Goal: Task Accomplishment & Management: Manage account settings

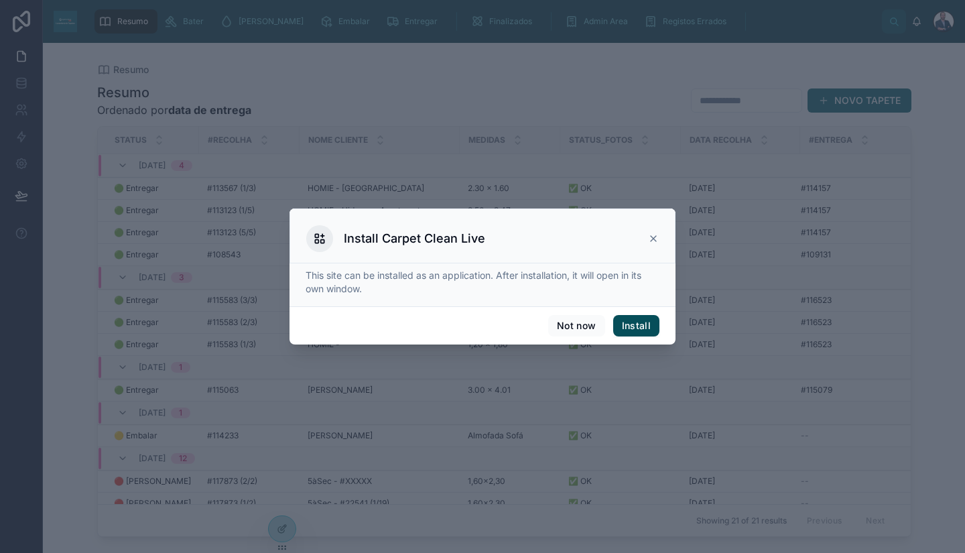
click at [633, 327] on button "Install" at bounding box center [636, 325] width 46 height 21
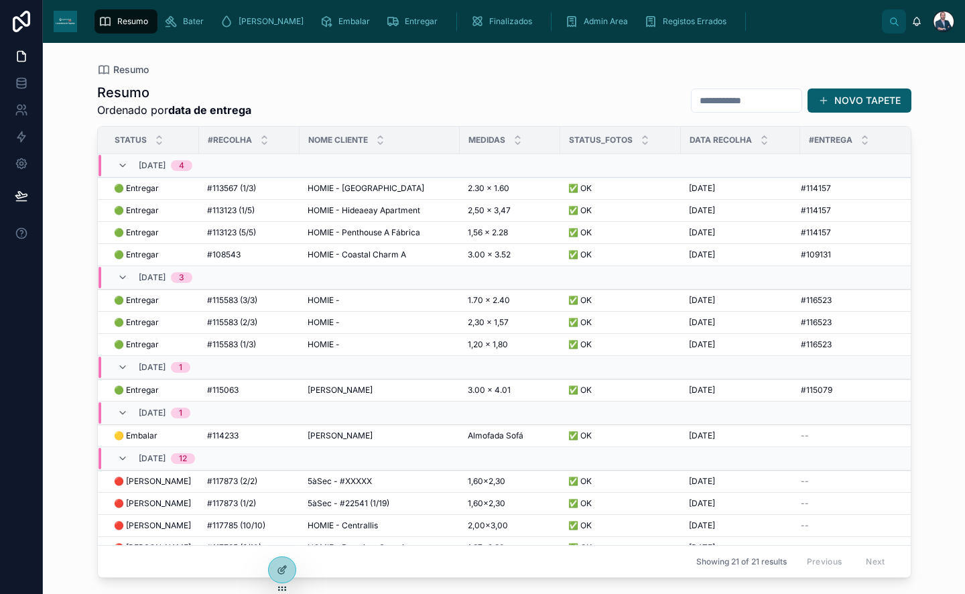
click at [922, 256] on div "Resumo Resumo Ordenado por data de entrega NOVO TAPETE Status #Recolha Nome Cli…" at bounding box center [504, 310] width 857 height 535
click at [27, 169] on icon at bounding box center [21, 163] width 13 height 13
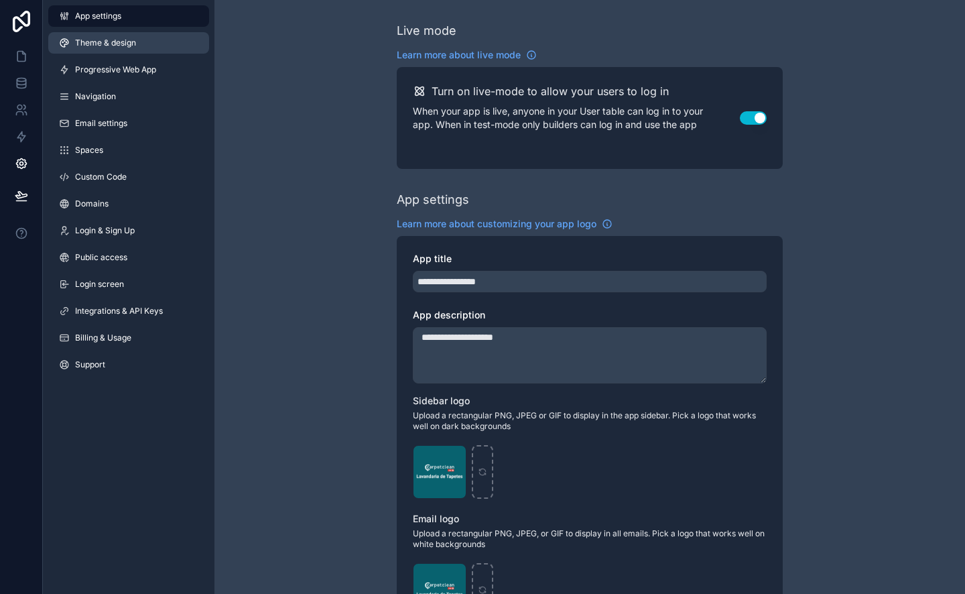
click at [109, 51] on link "Theme & design" at bounding box center [128, 42] width 161 height 21
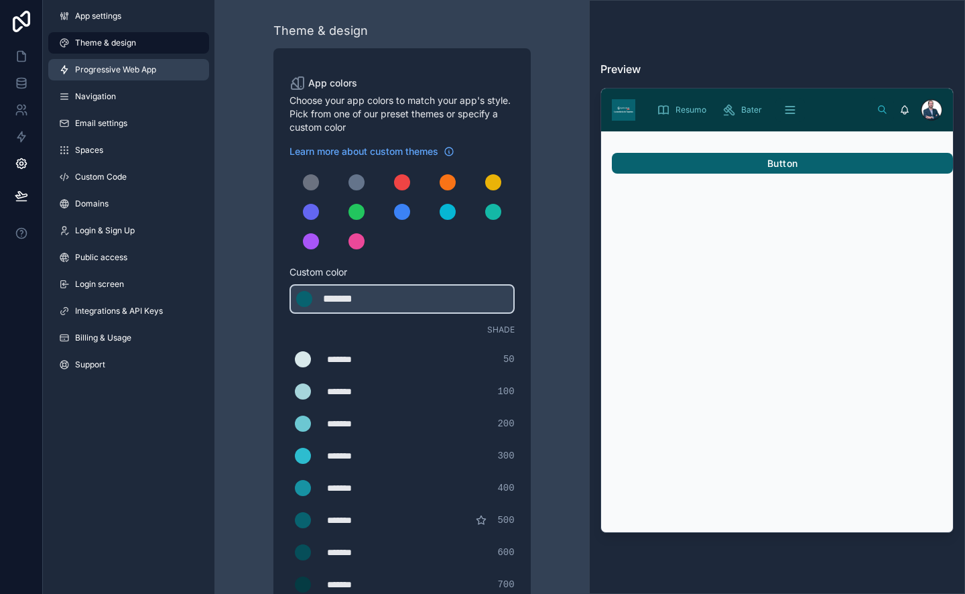
click at [111, 78] on link "Progressive Web App" at bounding box center [128, 69] width 161 height 21
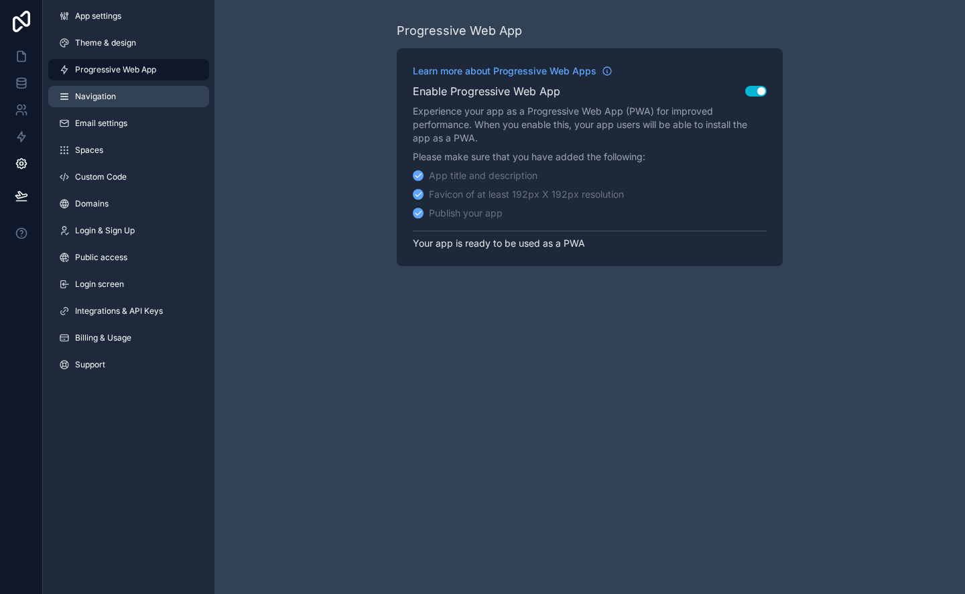
click at [109, 103] on link "Navigation" at bounding box center [128, 96] width 161 height 21
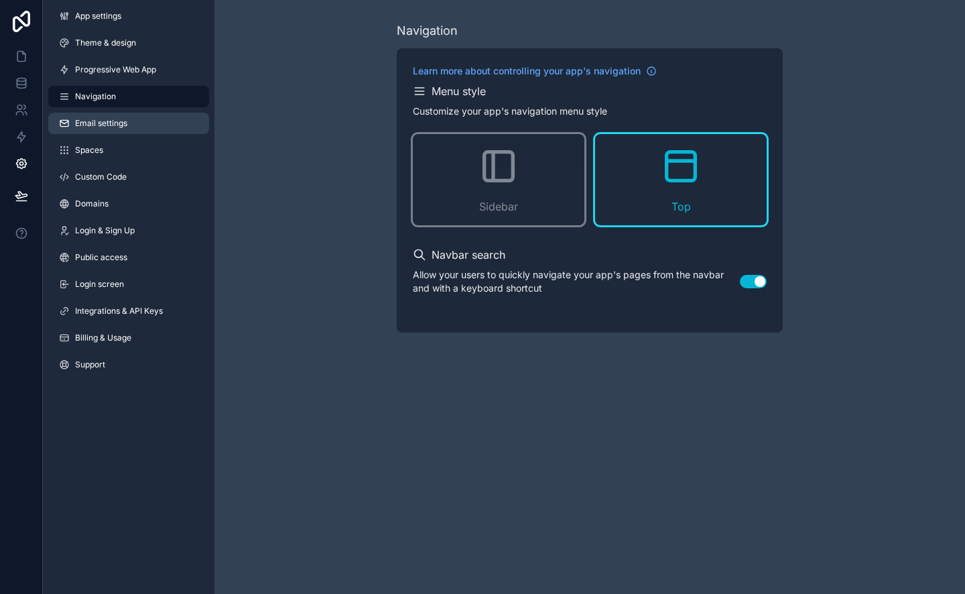
click at [111, 125] on span "Email settings" at bounding box center [101, 123] width 52 height 11
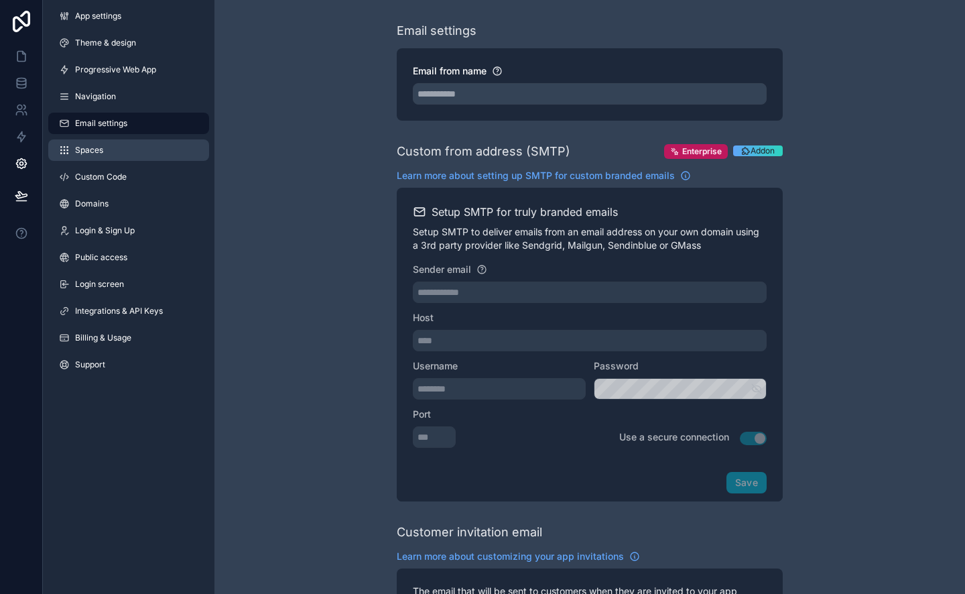
click at [113, 153] on link "Spaces" at bounding box center [128, 149] width 161 height 21
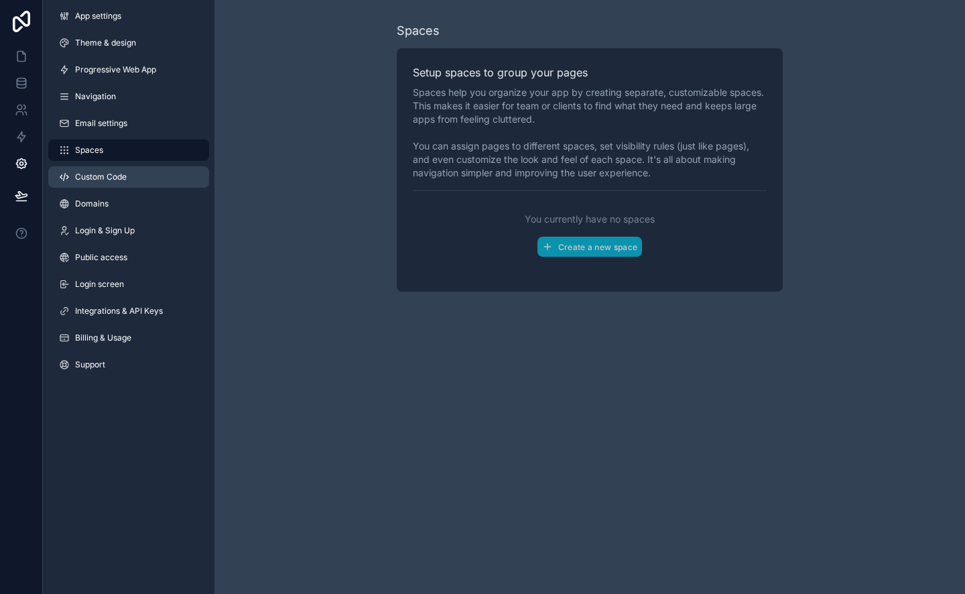
click at [113, 182] on link "Custom Code" at bounding box center [128, 176] width 161 height 21
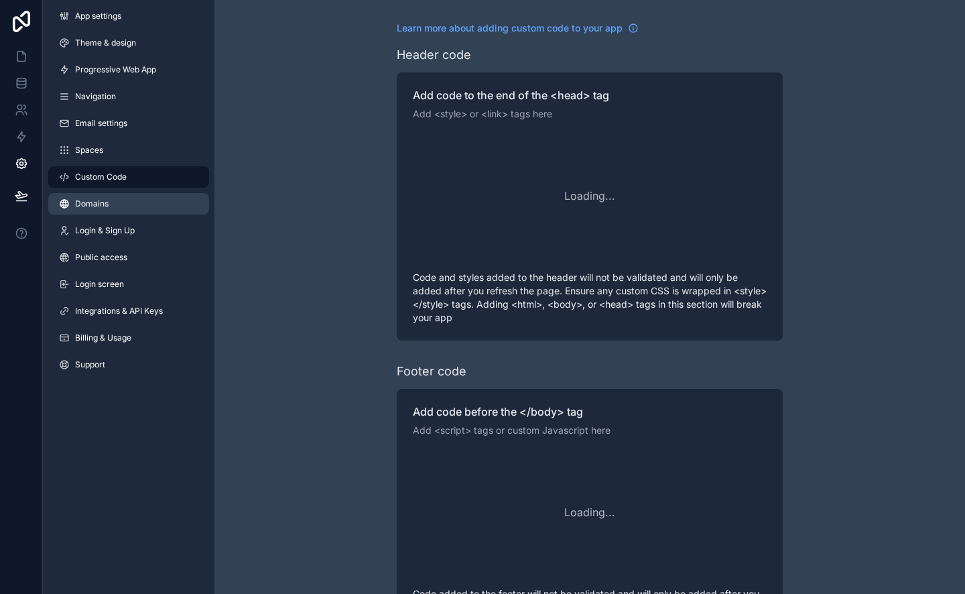
click at [115, 199] on link "Domains" at bounding box center [128, 203] width 161 height 21
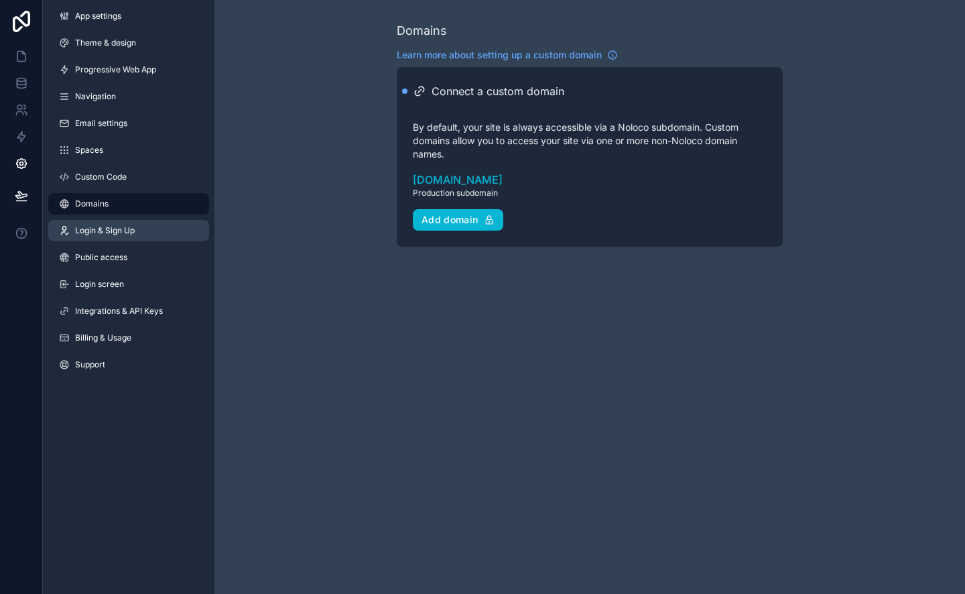
click at [119, 235] on span "Login & Sign Up" at bounding box center [105, 230] width 60 height 11
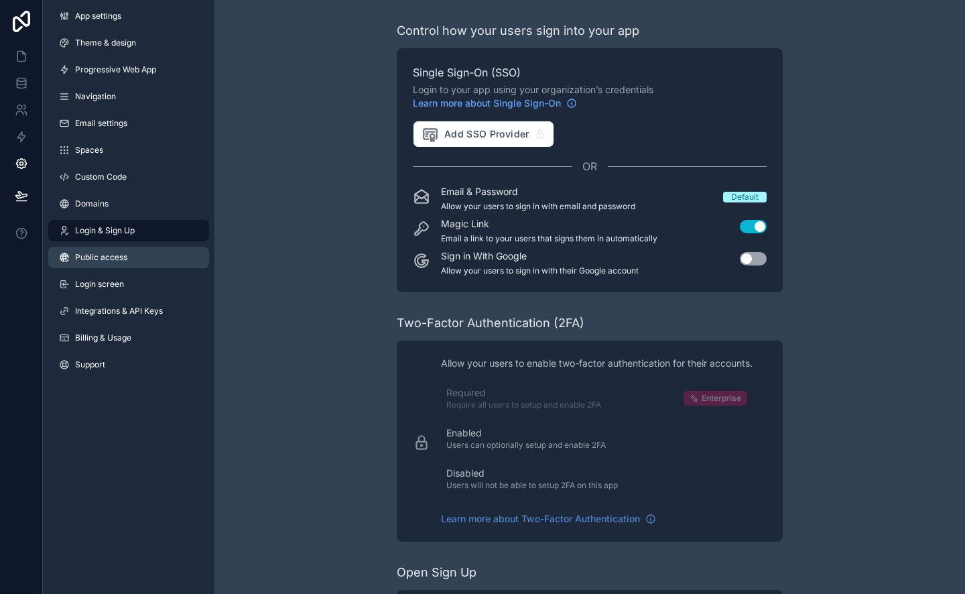
click at [123, 255] on span "Public access" at bounding box center [101, 257] width 52 height 11
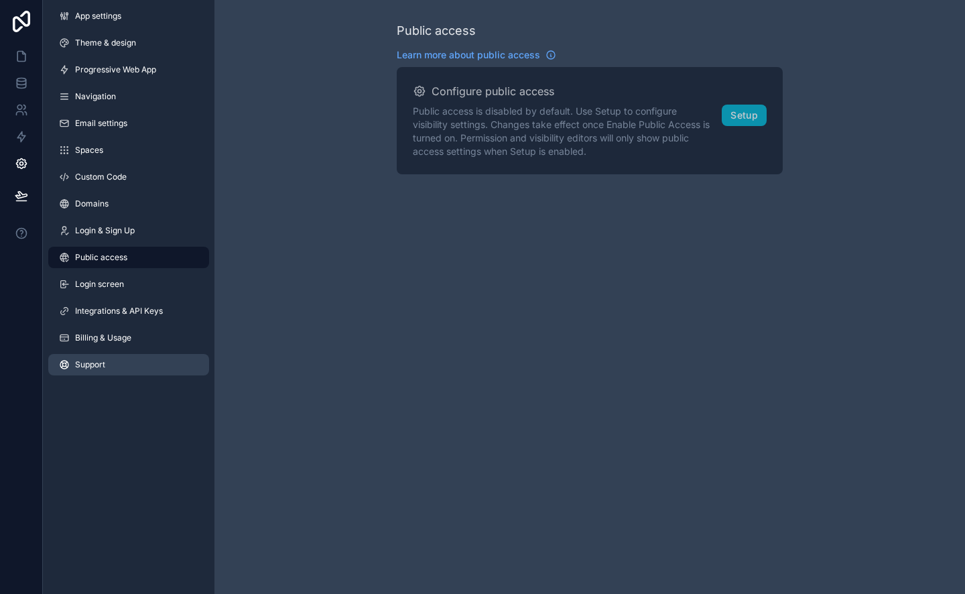
click at [118, 366] on link "Support" at bounding box center [128, 364] width 161 height 21
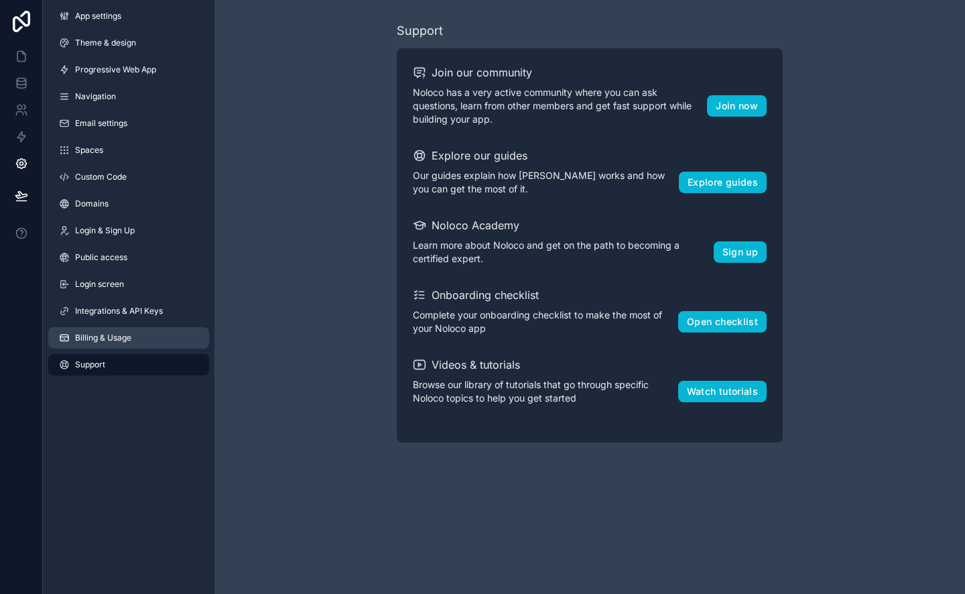
click at [115, 327] on link "Billing & Usage" at bounding box center [128, 337] width 161 height 21
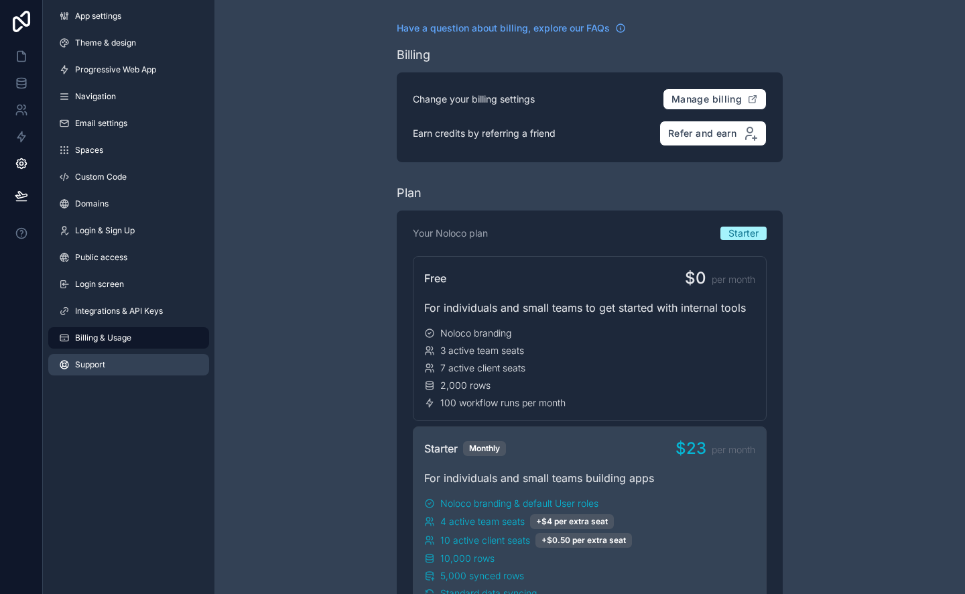
click at [115, 354] on link "Support" at bounding box center [128, 364] width 161 height 21
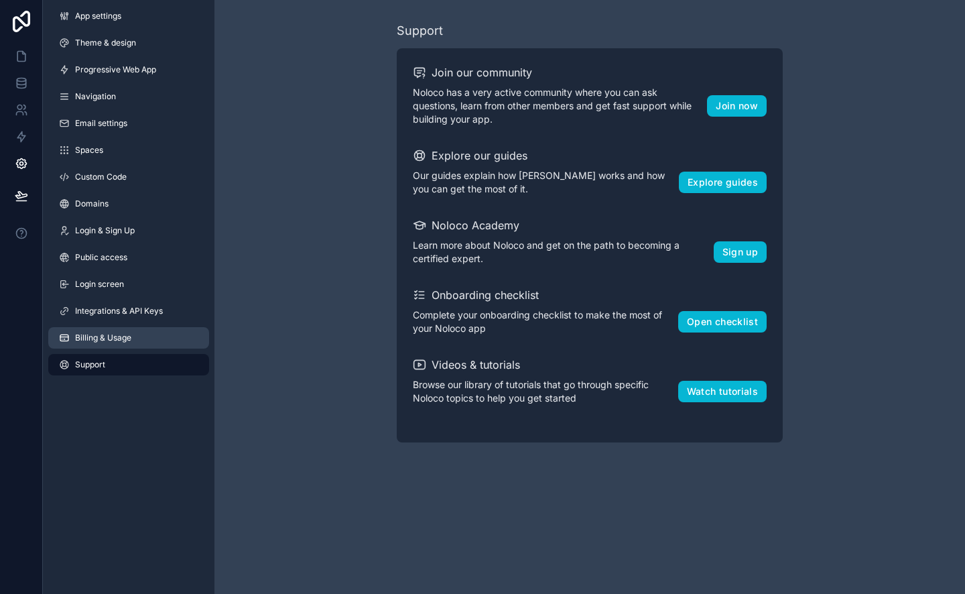
click at [111, 340] on span "Billing & Usage" at bounding box center [103, 337] width 56 height 11
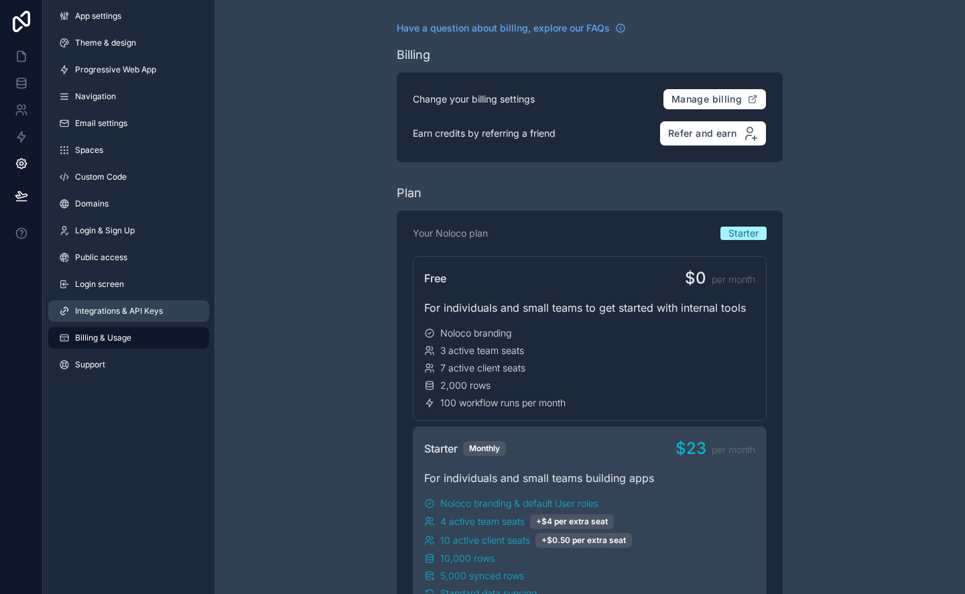
click at [107, 313] on span "Integrations & API Keys" at bounding box center [119, 311] width 88 height 11
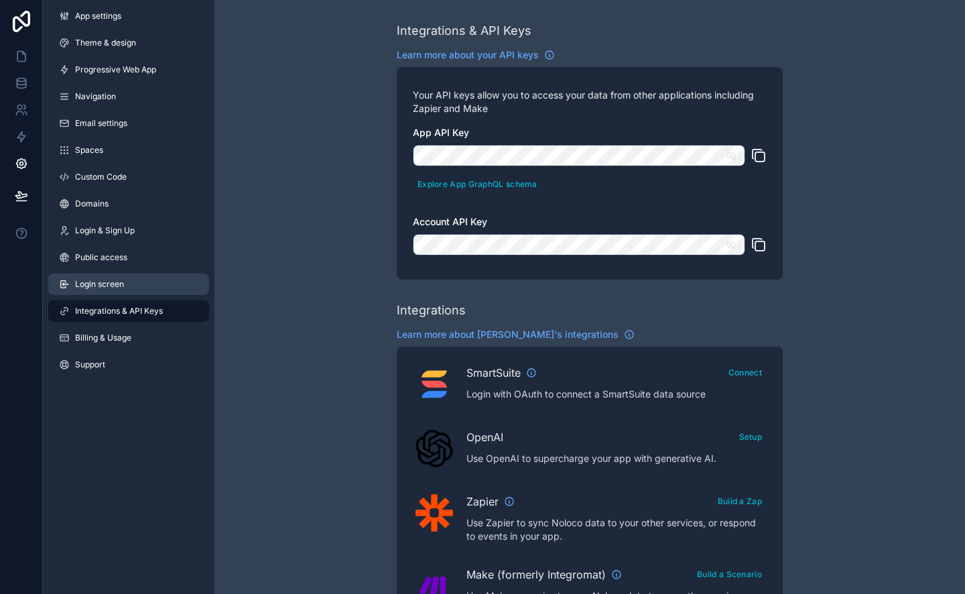
click at [124, 294] on link "Login screen" at bounding box center [128, 283] width 161 height 21
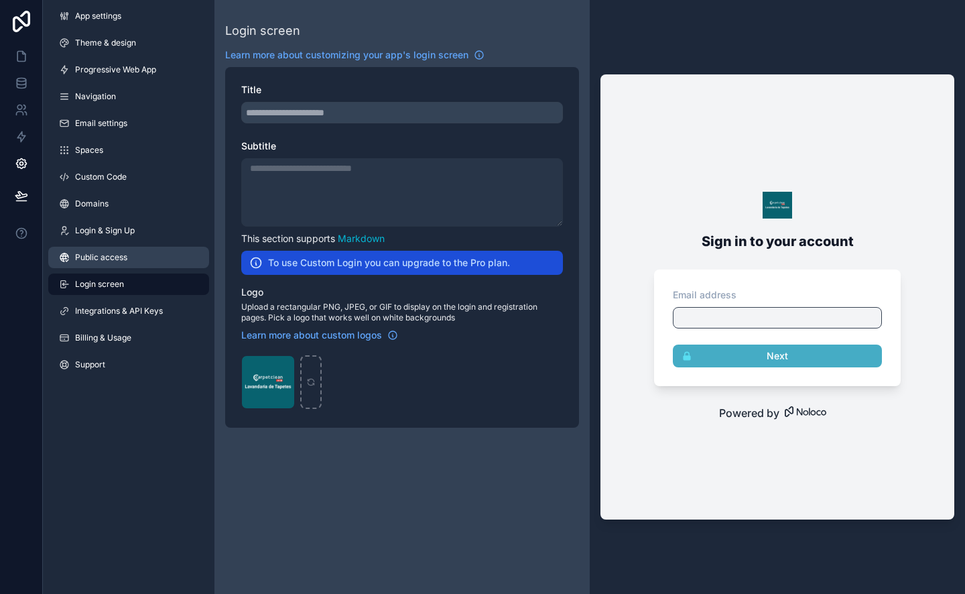
click at [105, 252] on span "Public access" at bounding box center [101, 257] width 52 height 11
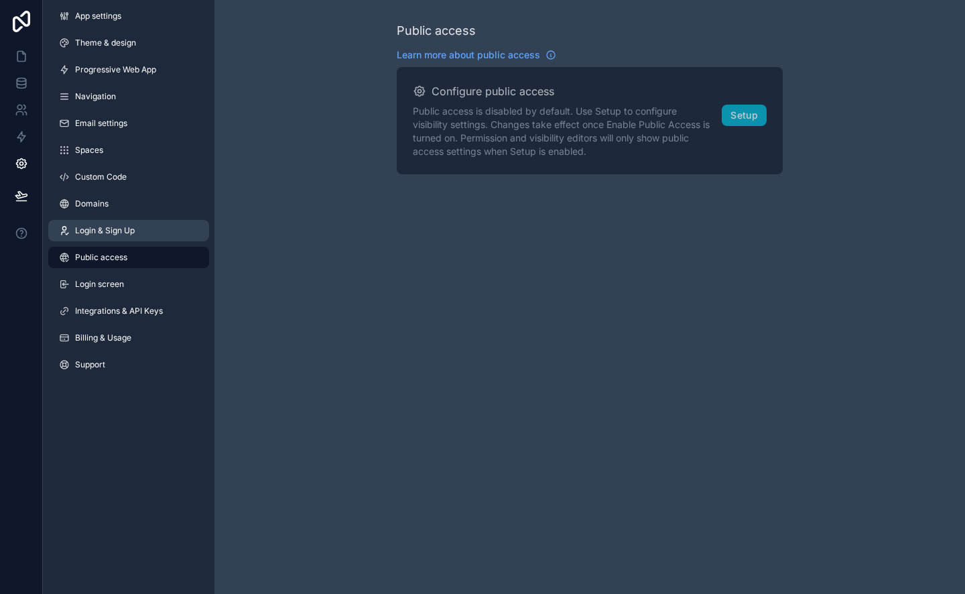
click at [96, 233] on span "Login & Sign Up" at bounding box center [105, 230] width 60 height 11
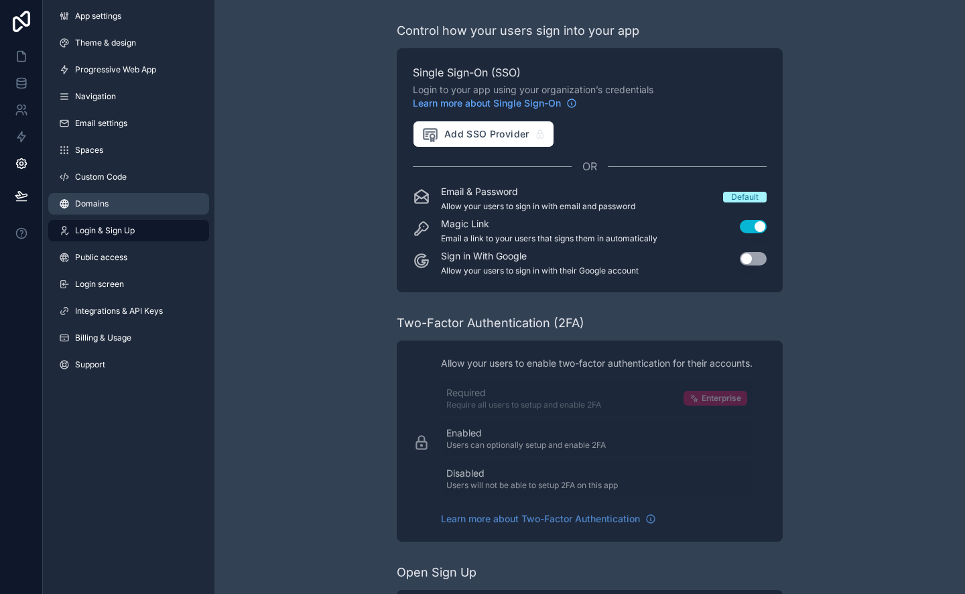
click at [107, 208] on span "Domains" at bounding box center [92, 203] width 34 height 11
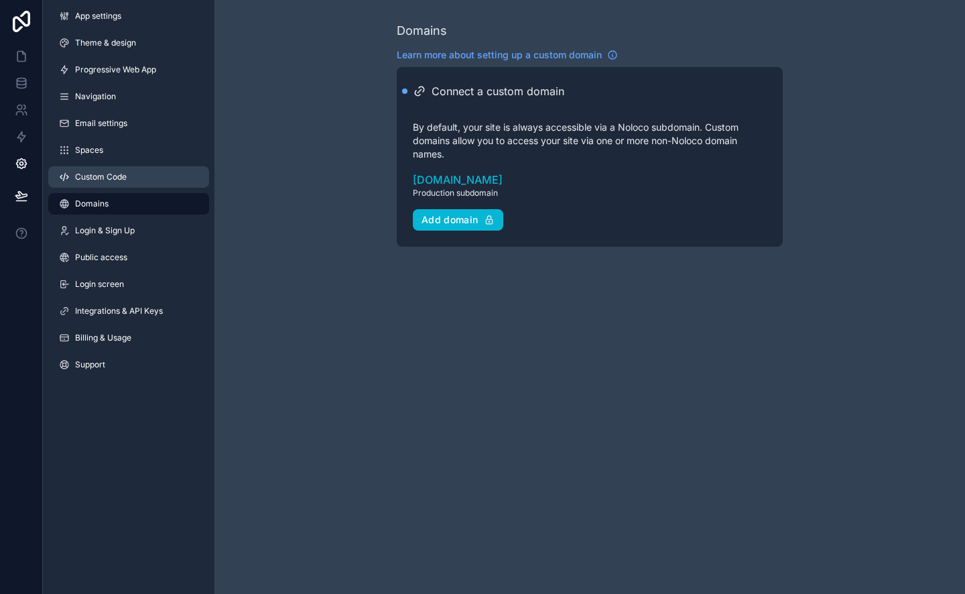
click at [100, 166] on link "Custom Code" at bounding box center [128, 176] width 161 height 21
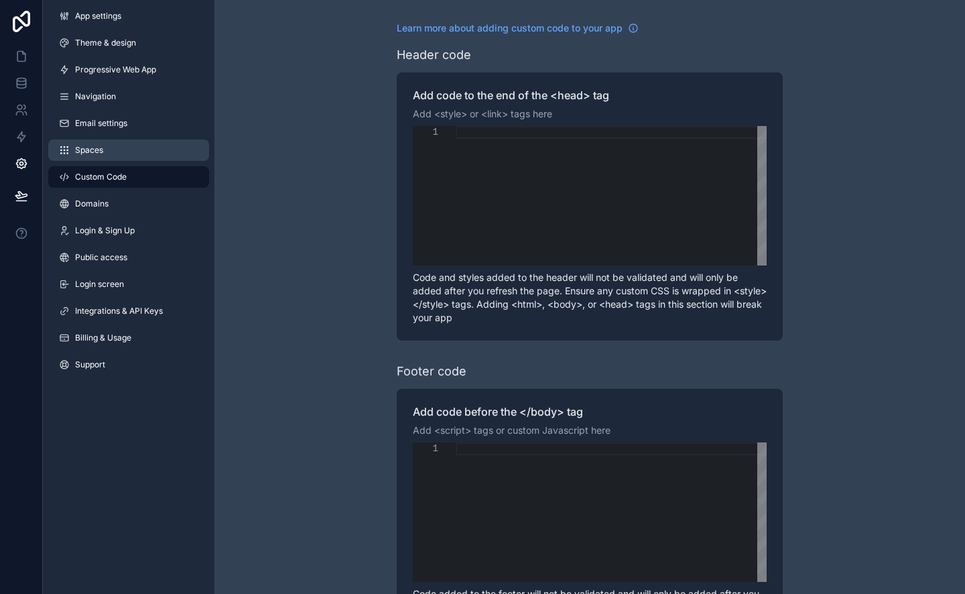
click at [95, 147] on span "Spaces" at bounding box center [89, 150] width 28 height 11
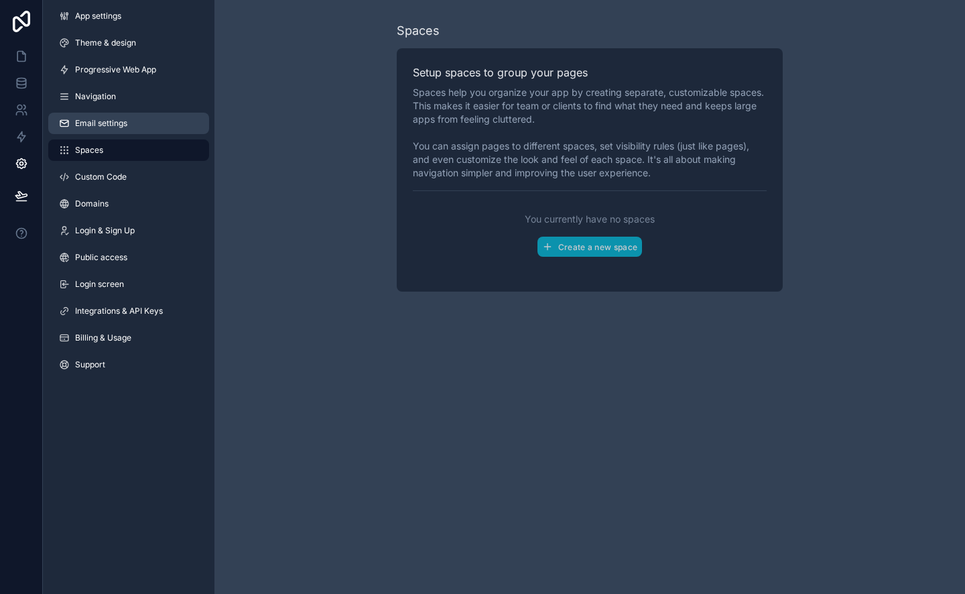
click at [95, 124] on span "Email settings" at bounding box center [101, 123] width 52 height 11
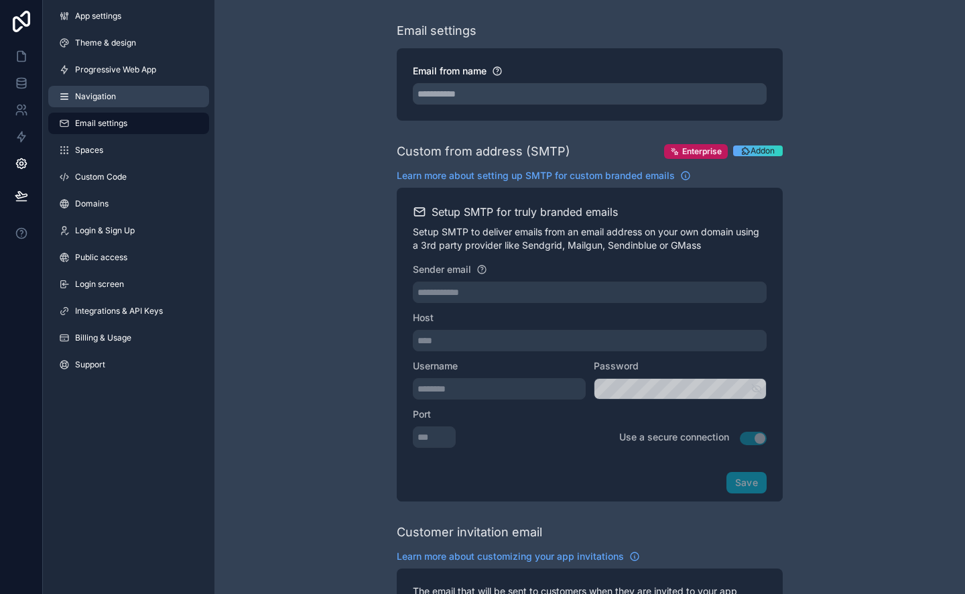
click at [100, 104] on link "Navigation" at bounding box center [128, 96] width 161 height 21
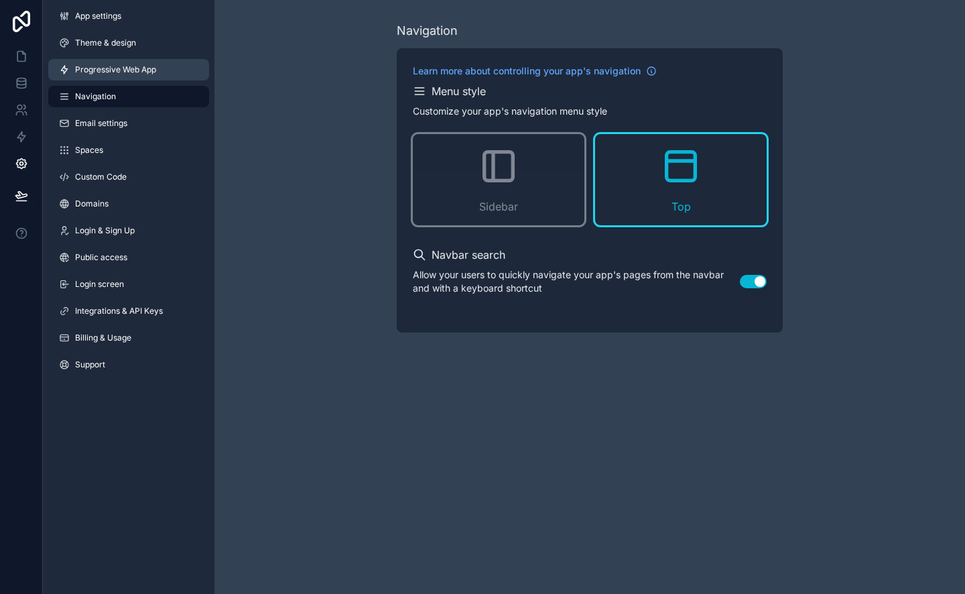
click at [83, 68] on span "Progressive Web App" at bounding box center [115, 69] width 81 height 11
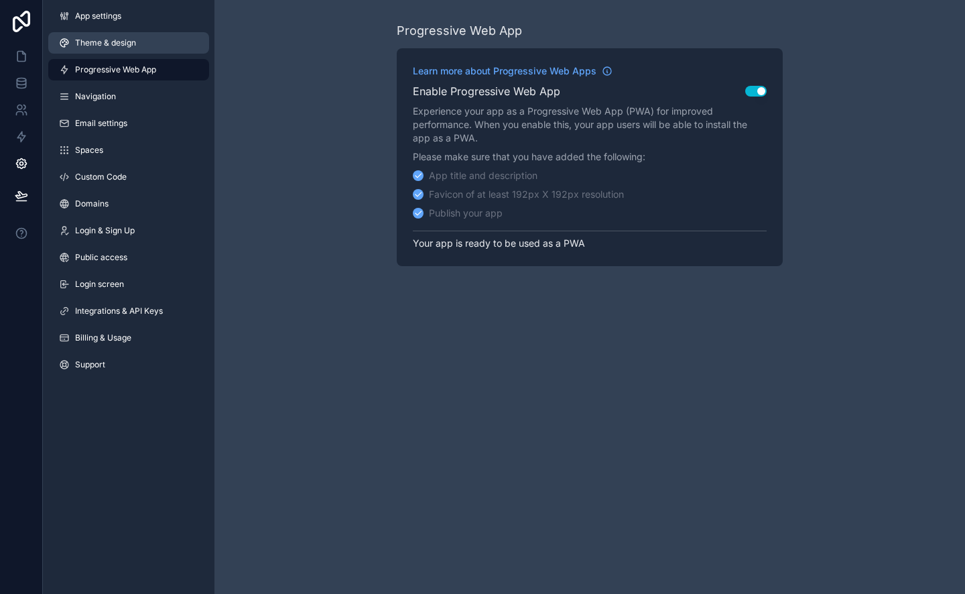
click at [88, 48] on link "Theme & design" at bounding box center [128, 42] width 161 height 21
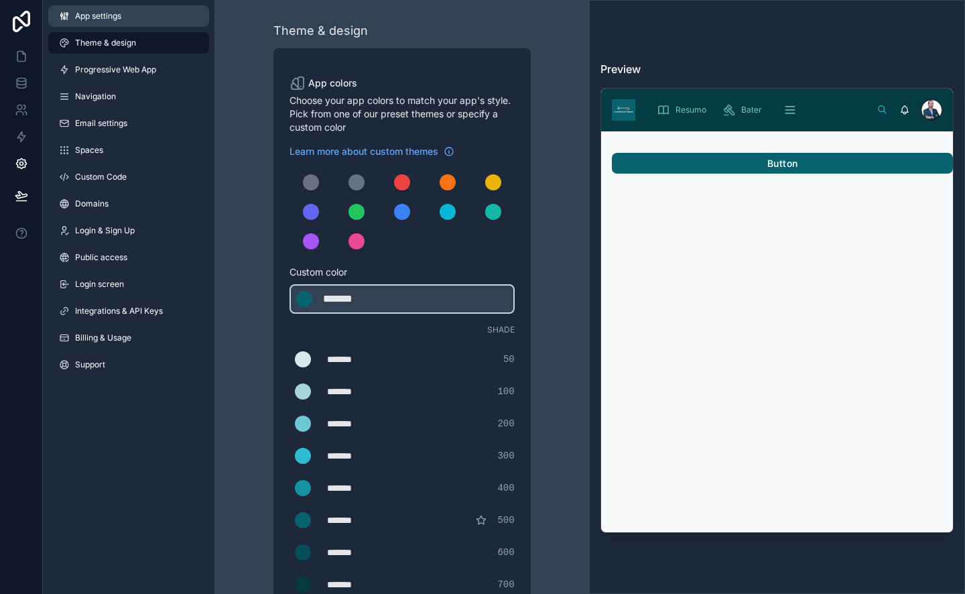
click at [88, 13] on span "App settings" at bounding box center [98, 16] width 46 height 11
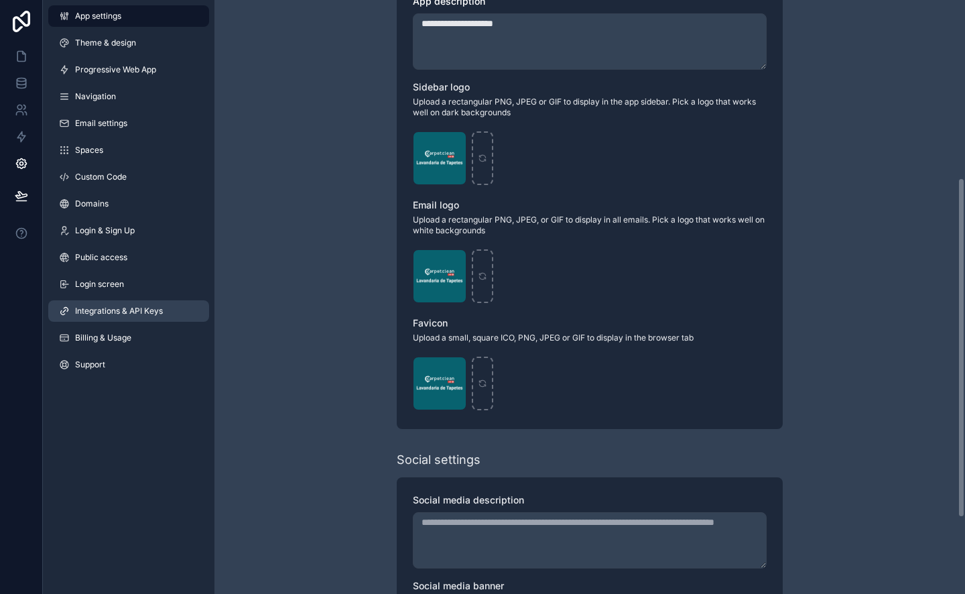
scroll to position [324, 0]
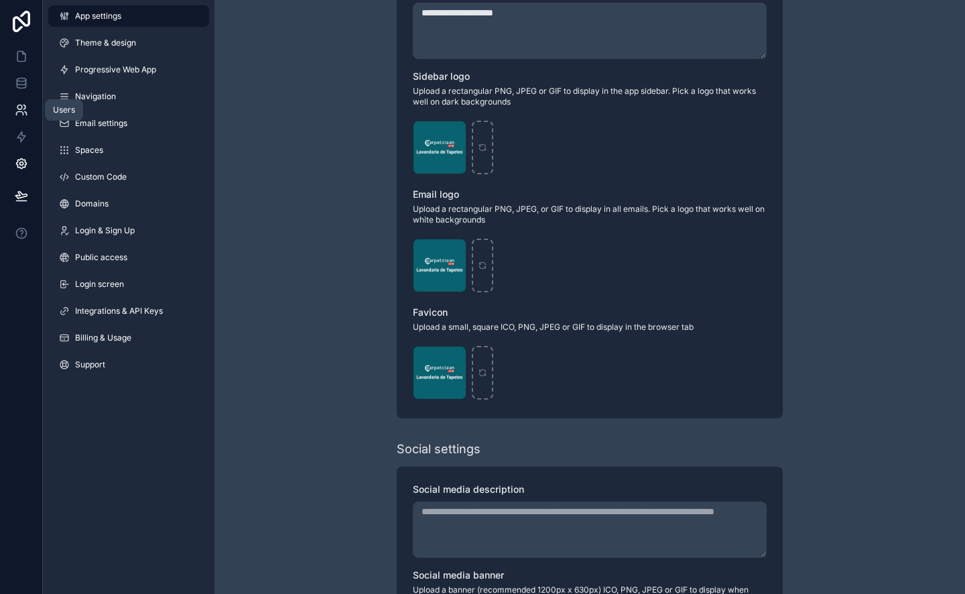
click at [16, 114] on icon at bounding box center [19, 113] width 7 height 3
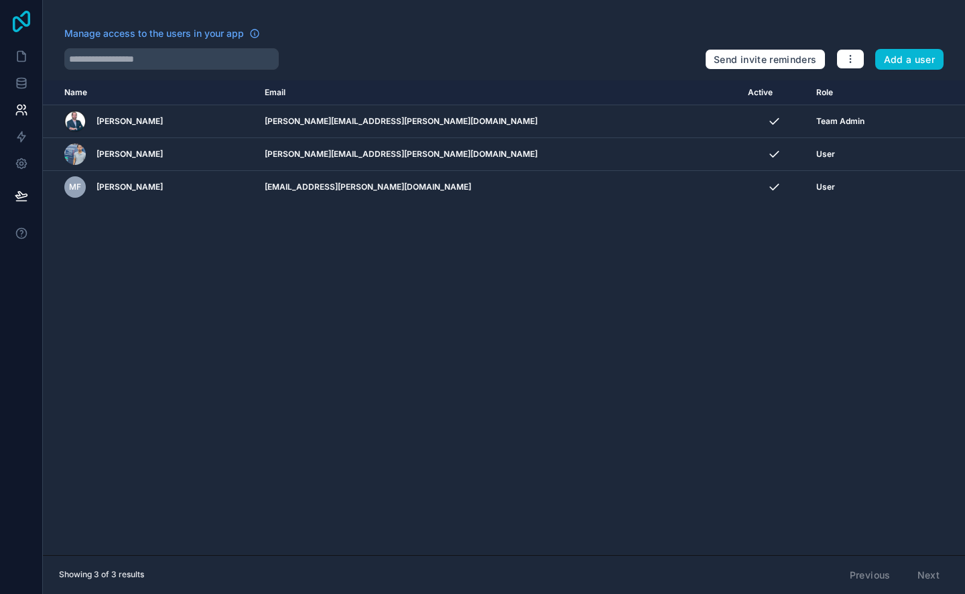
click at [21, 15] on icon at bounding box center [21, 21] width 17 height 21
click at [23, 65] on link at bounding box center [21, 56] width 42 height 27
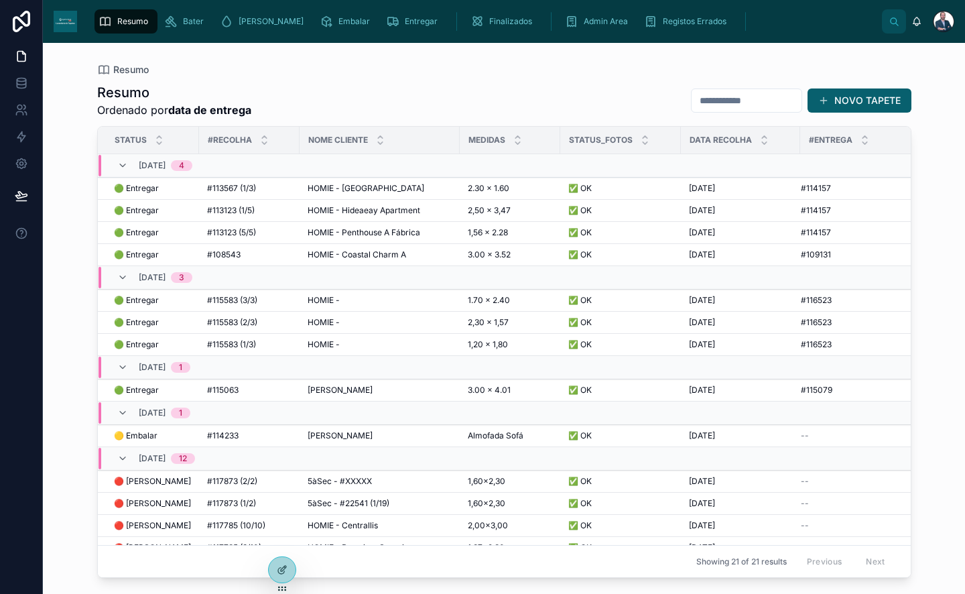
click at [145, 165] on span "[DATE]" at bounding box center [152, 165] width 27 height 11
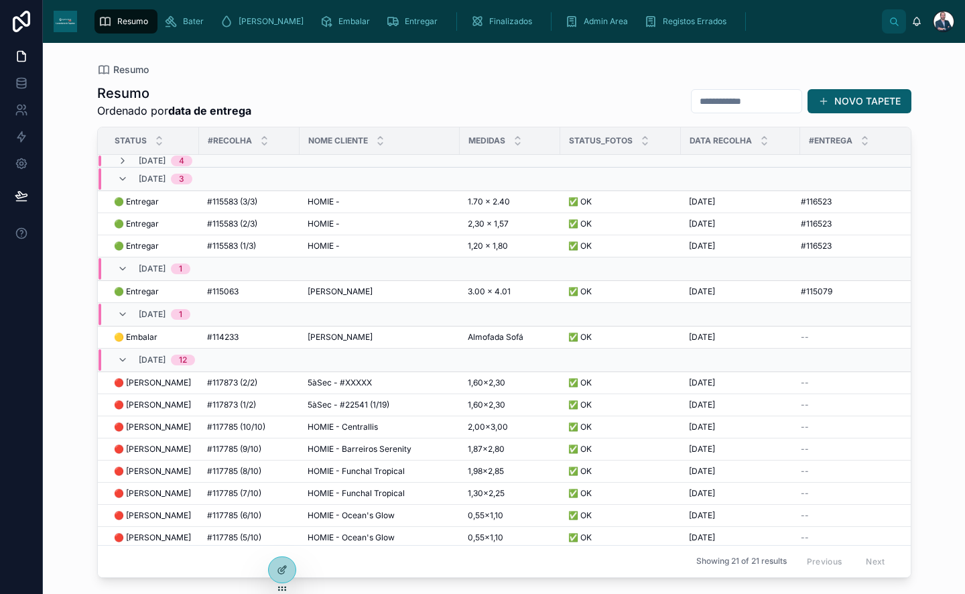
click at [145, 159] on span "[DATE]" at bounding box center [152, 160] width 27 height 11
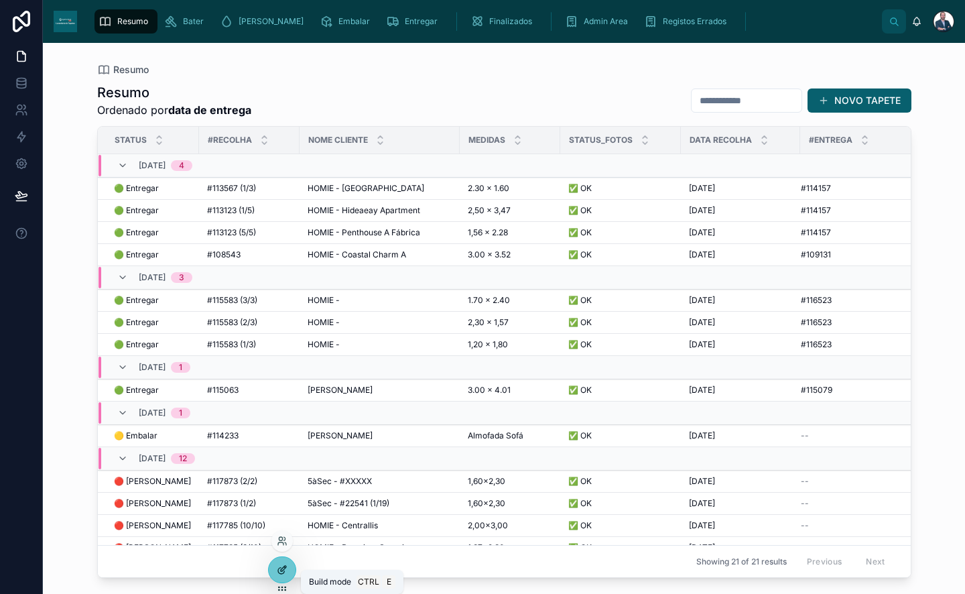
click at [285, 564] on div at bounding box center [282, 569] width 27 height 25
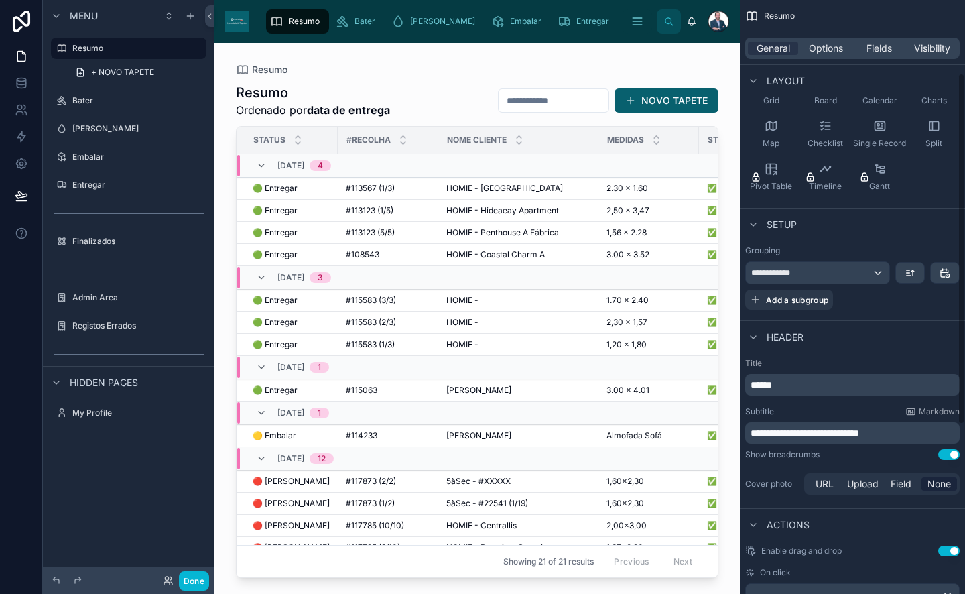
scroll to position [102, 0]
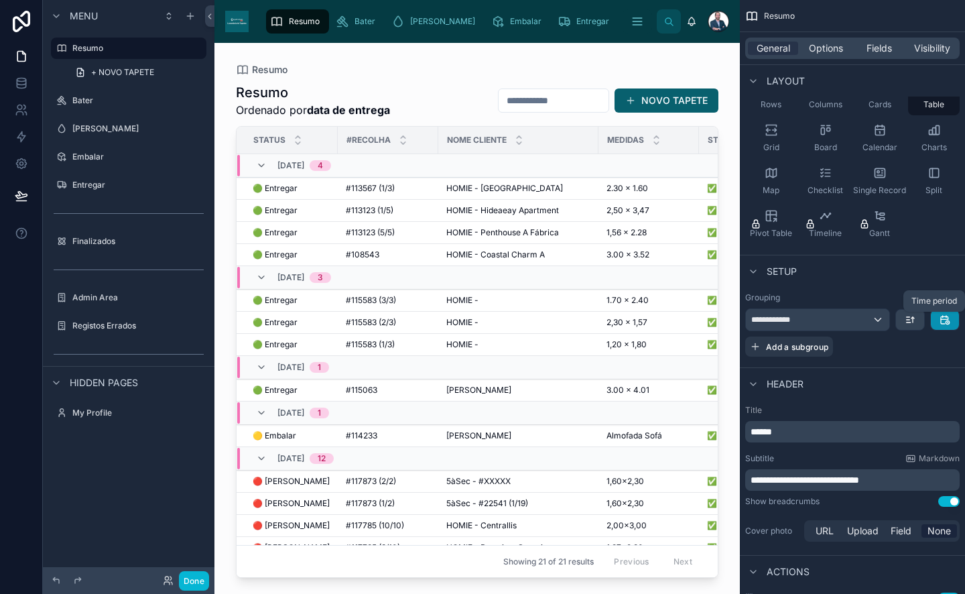
click at [949, 323] on icon "scrollable content" at bounding box center [947, 321] width 3 height 3
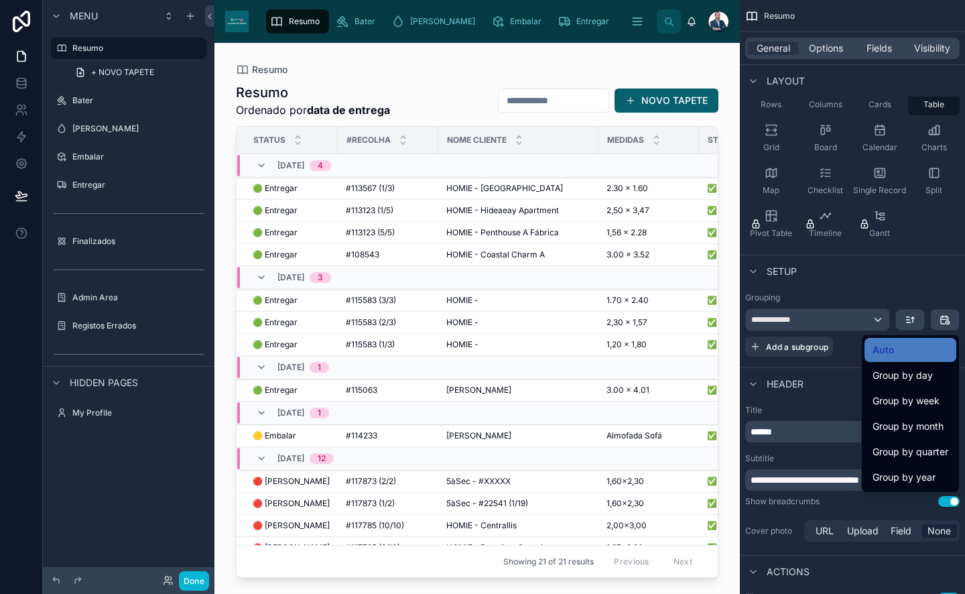
click at [949, 323] on div "scrollable content" at bounding box center [482, 297] width 965 height 594
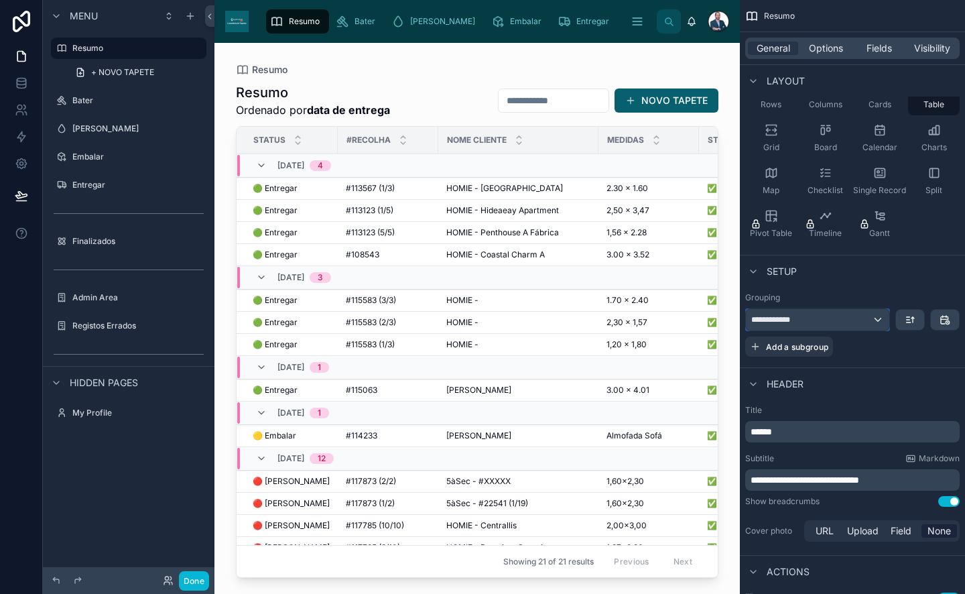
click at [862, 316] on div "**********" at bounding box center [817, 319] width 143 height 21
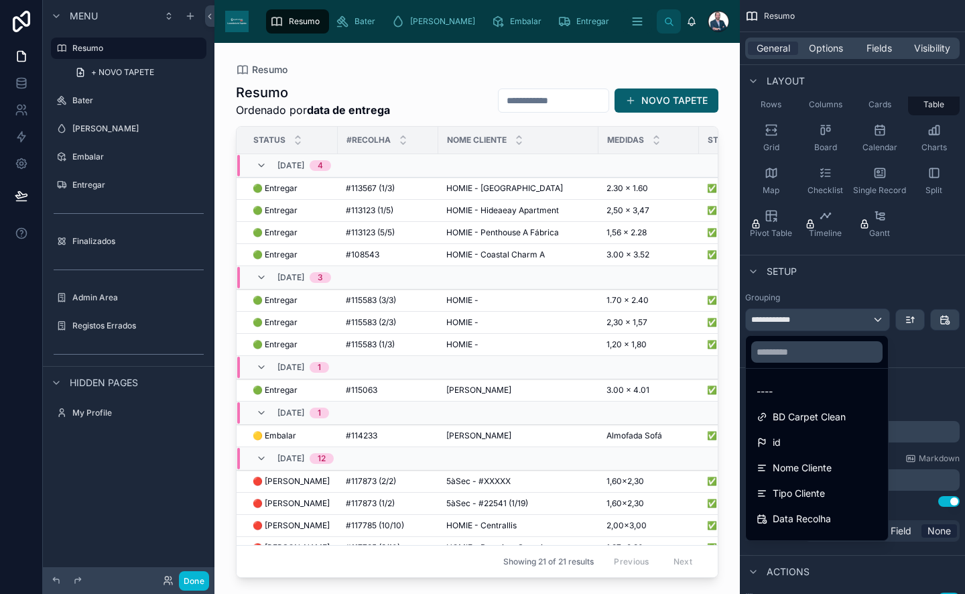
click at [862, 316] on div "scrollable content" at bounding box center [482, 297] width 965 height 594
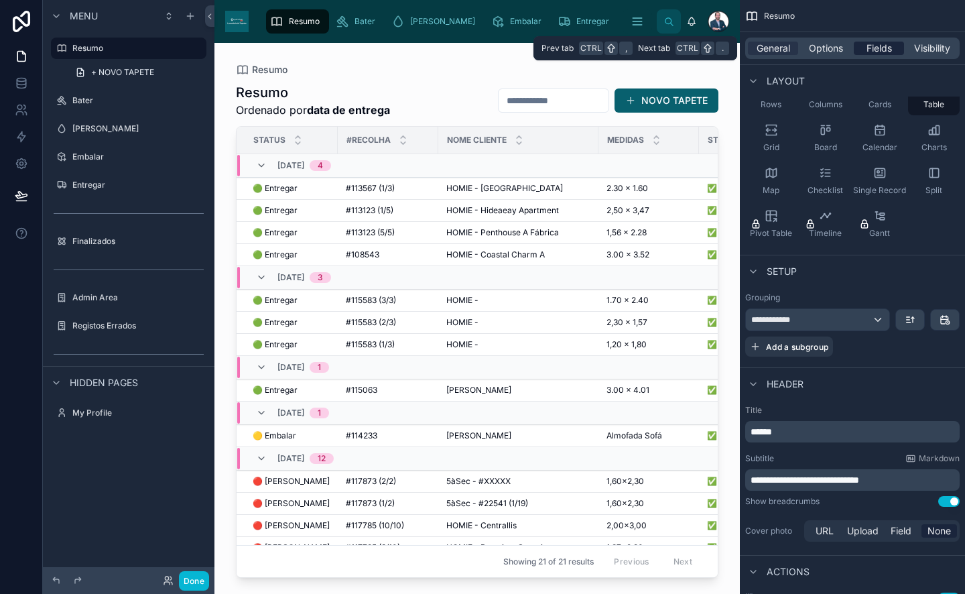
click at [882, 48] on span "Fields" at bounding box center [878, 48] width 25 height 13
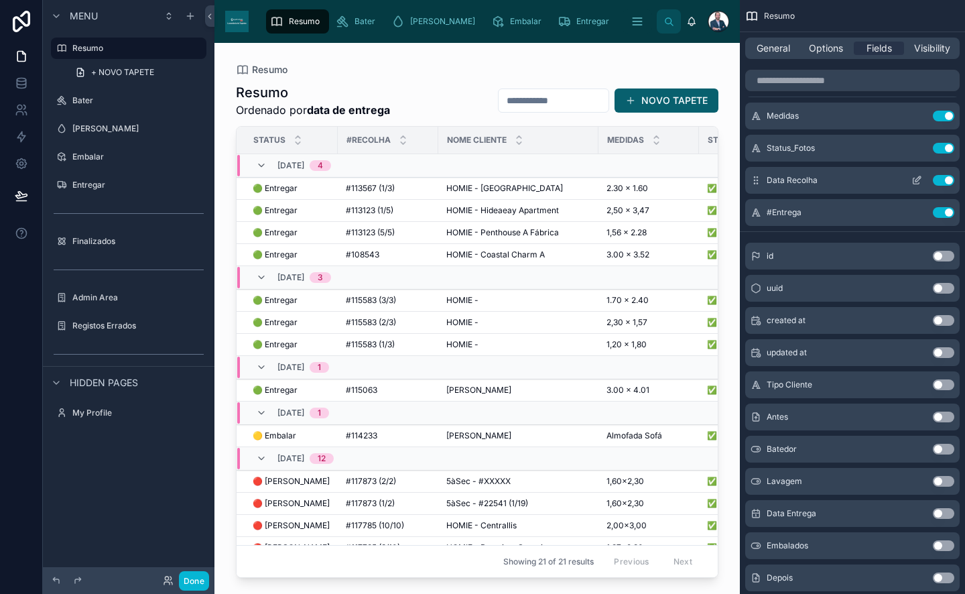
click at [922, 180] on button "scrollable content" at bounding box center [916, 180] width 21 height 11
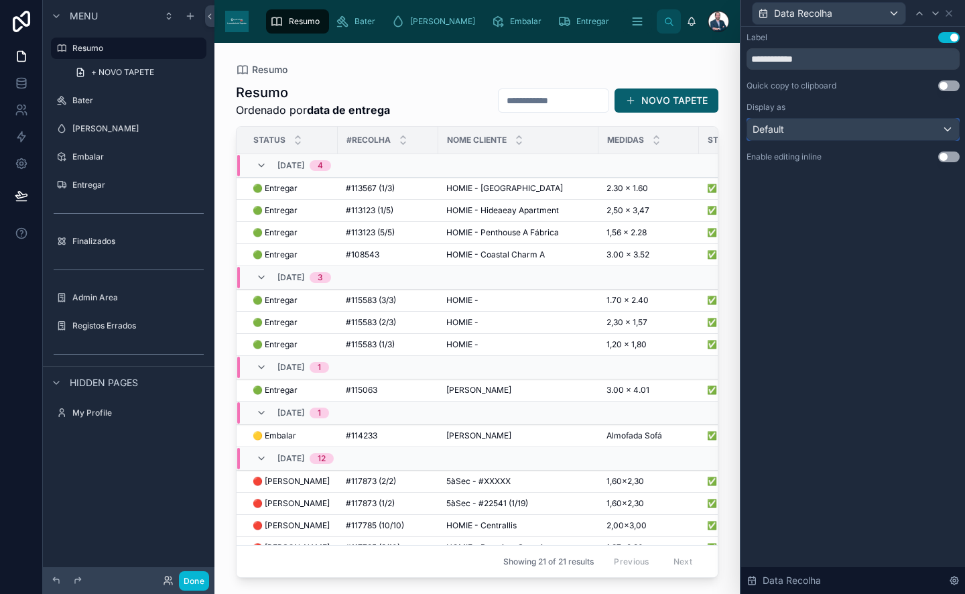
click at [937, 125] on div "Default" at bounding box center [853, 129] width 212 height 21
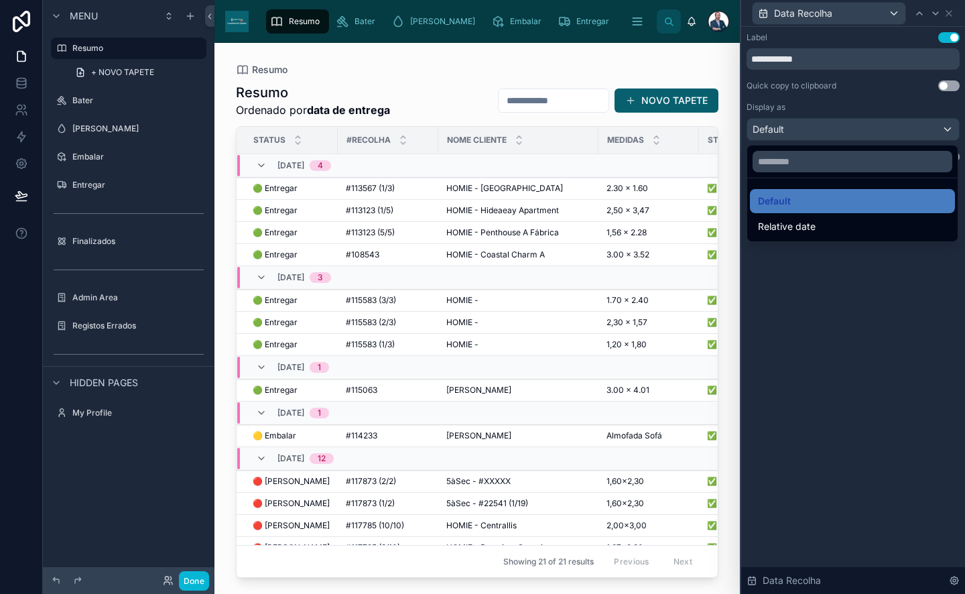
click at [937, 125] on div at bounding box center [853, 297] width 224 height 594
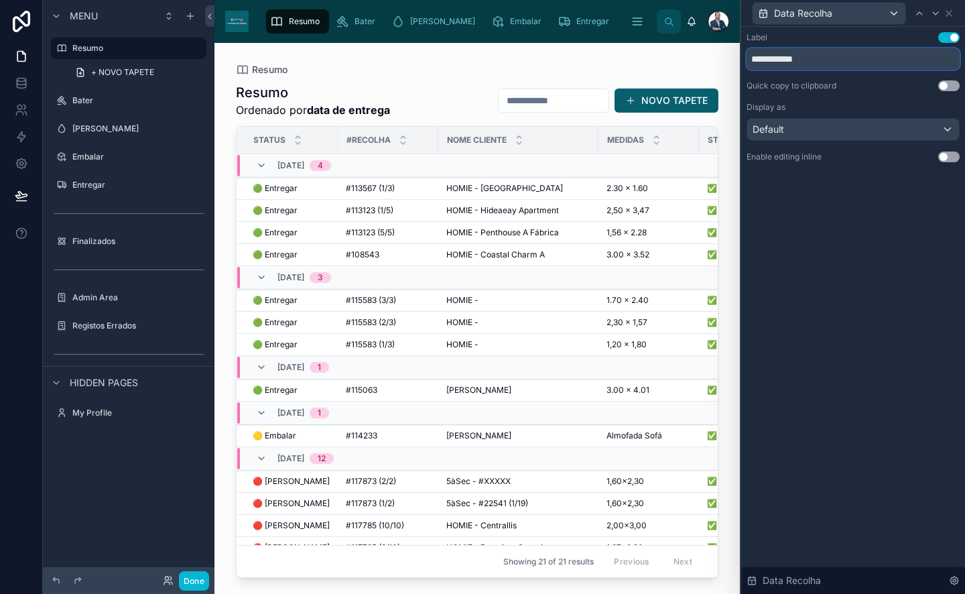
click at [881, 64] on input "**********" at bounding box center [853, 58] width 213 height 21
click at [952, 17] on icon at bounding box center [949, 13] width 11 height 11
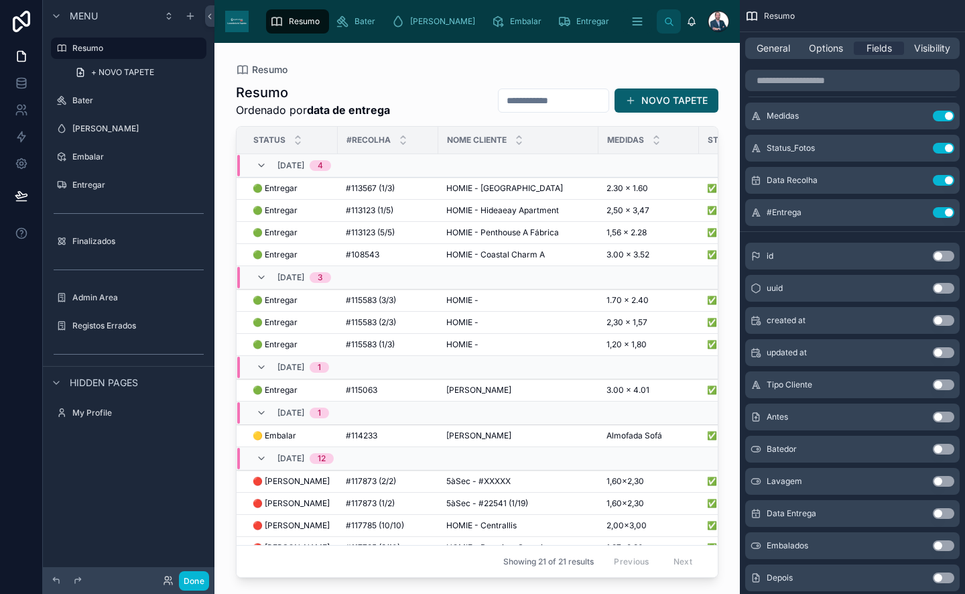
click at [288, 31] on div "Resumo" at bounding box center [297, 21] width 55 height 21
click at [210, 12] on icon at bounding box center [209, 16] width 9 height 10
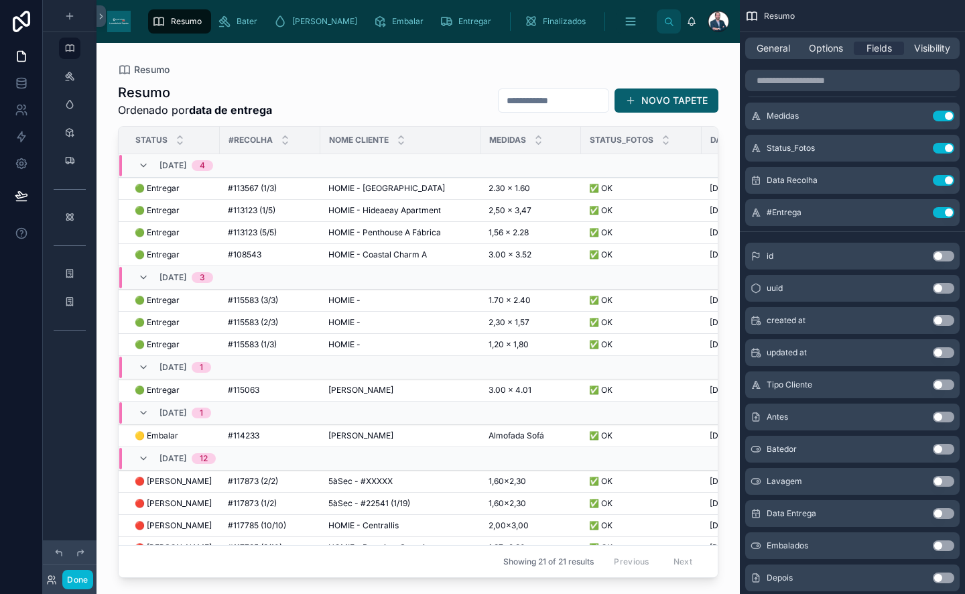
click at [174, 14] on div "Resumo" at bounding box center [179, 21] width 55 height 21
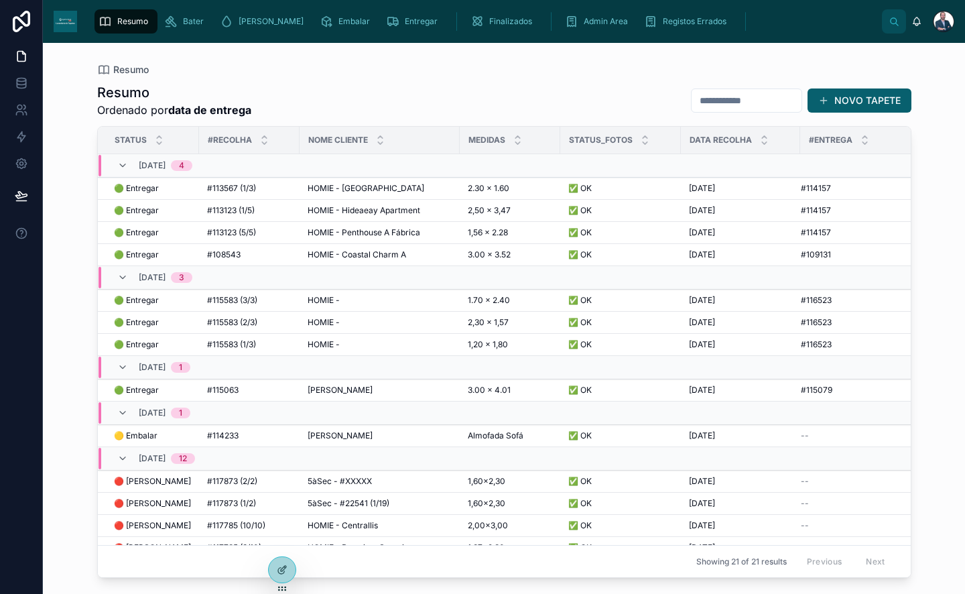
click at [937, 29] on div at bounding box center [943, 21] width 21 height 21
